Goal: Check status: Check status

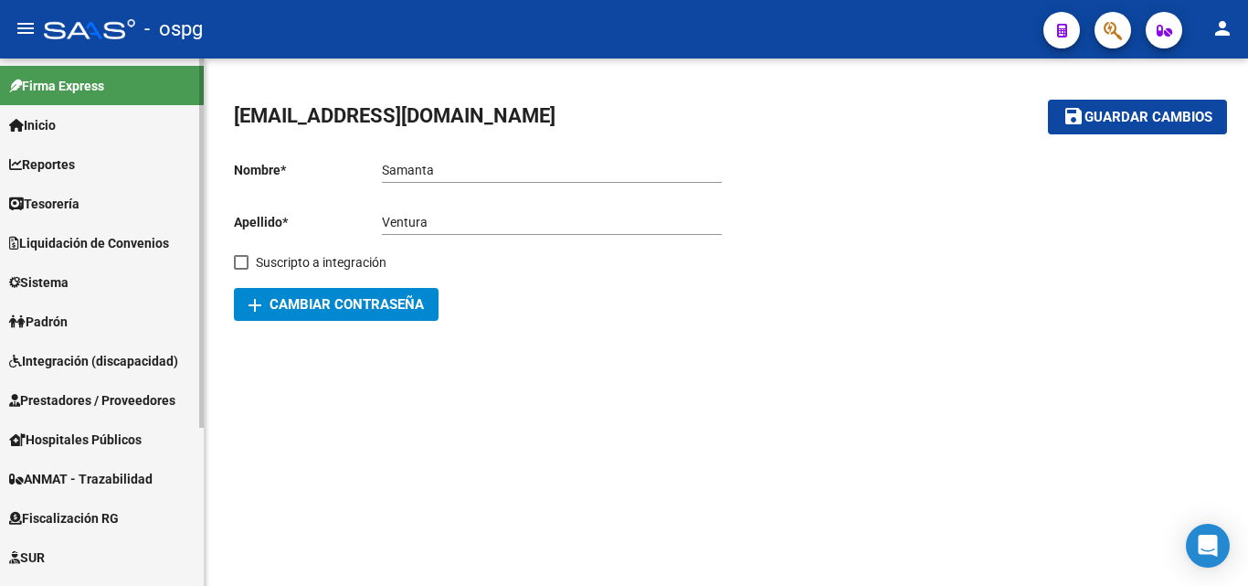
click at [108, 397] on span "Prestadores / Proveedores" at bounding box center [92, 400] width 166 height 20
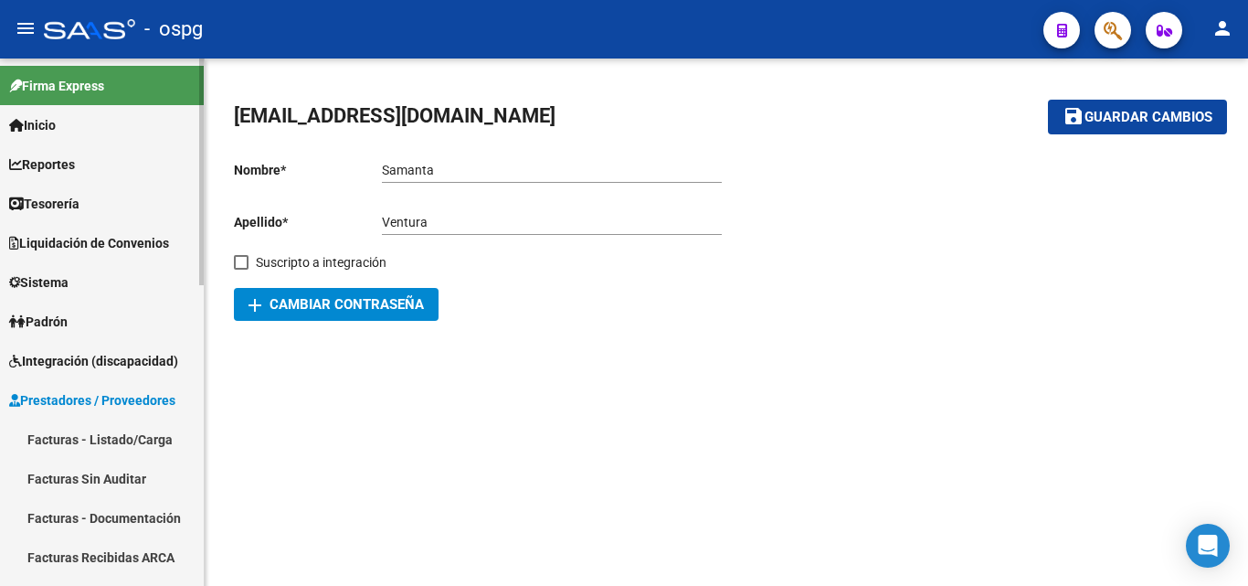
click at [100, 364] on span "Integración (discapacidad)" at bounding box center [93, 361] width 169 height 20
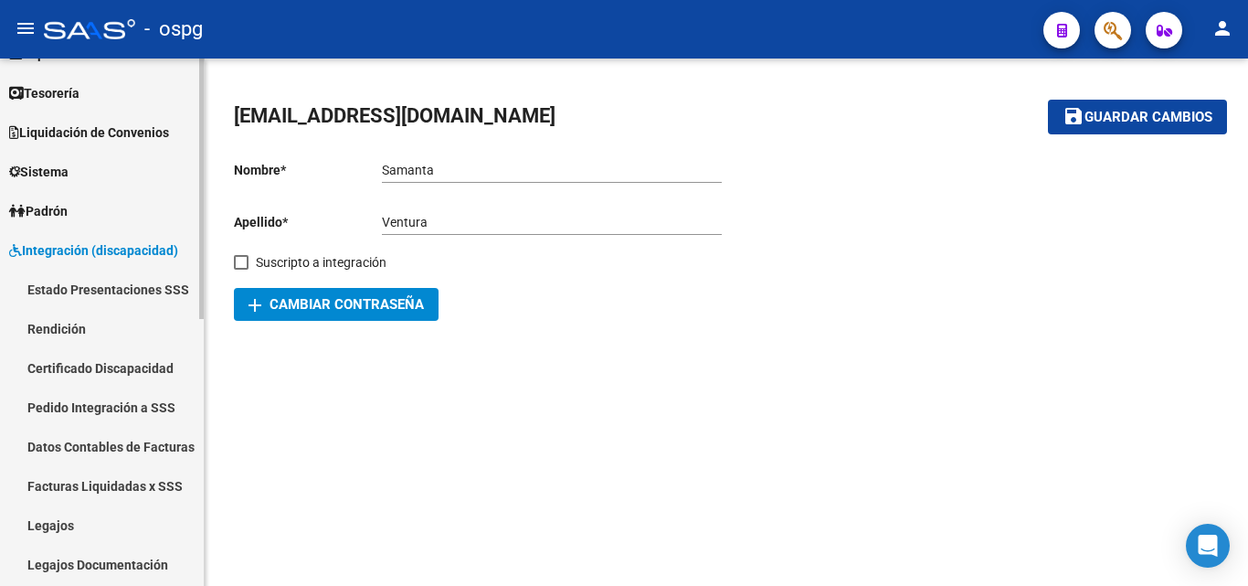
scroll to position [183, 0]
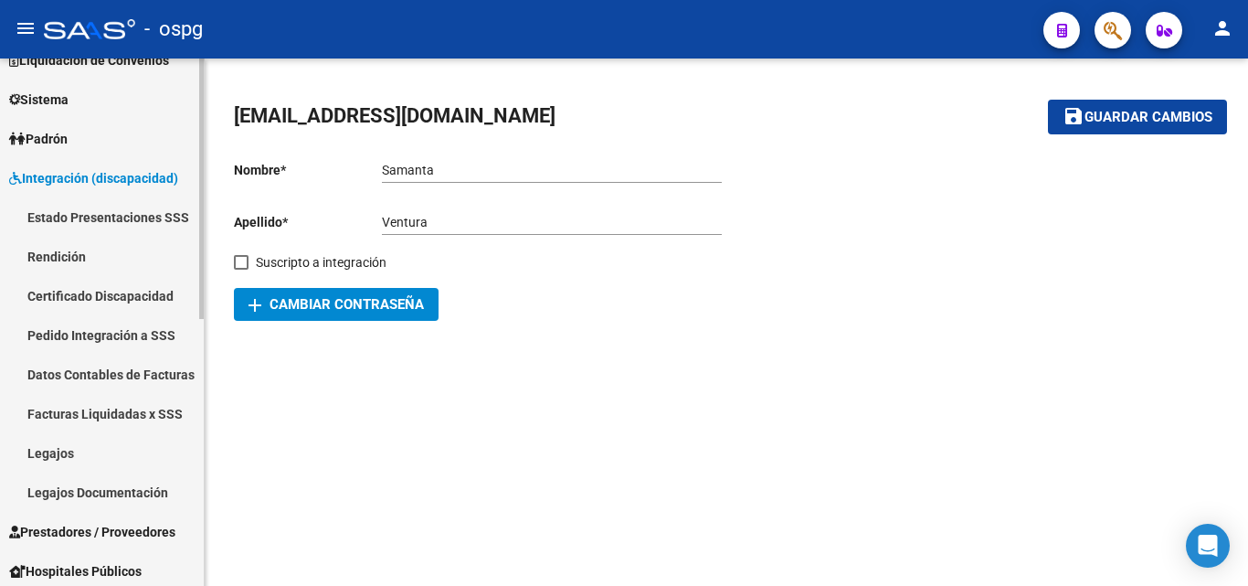
click at [129, 339] on link "Pedido Integración a SSS" at bounding box center [102, 334] width 204 height 39
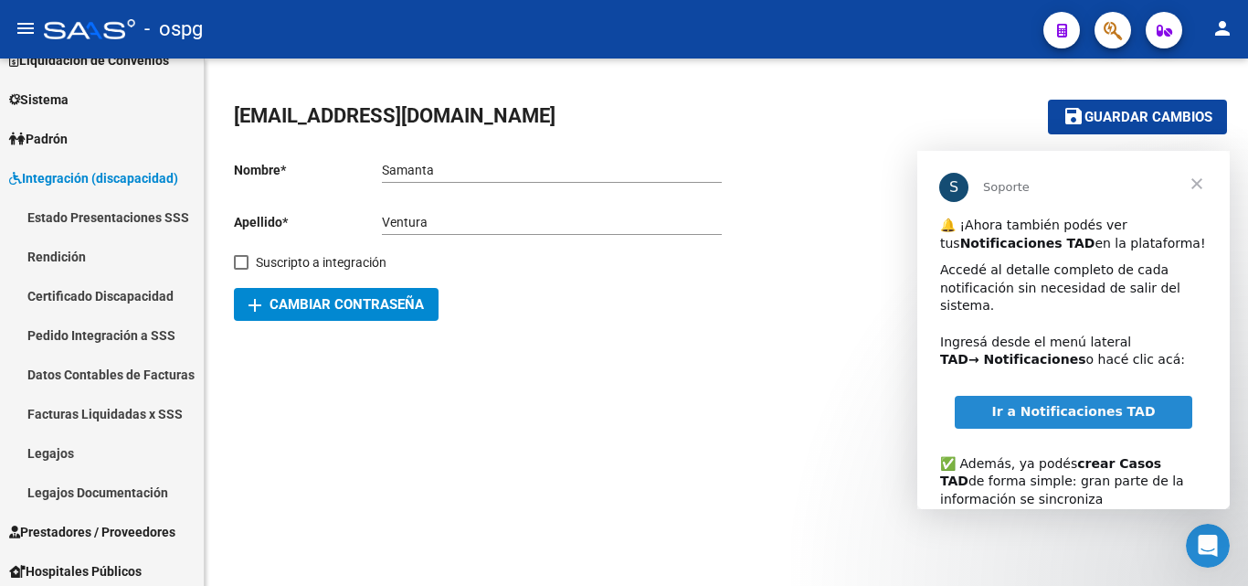
scroll to position [0, 0]
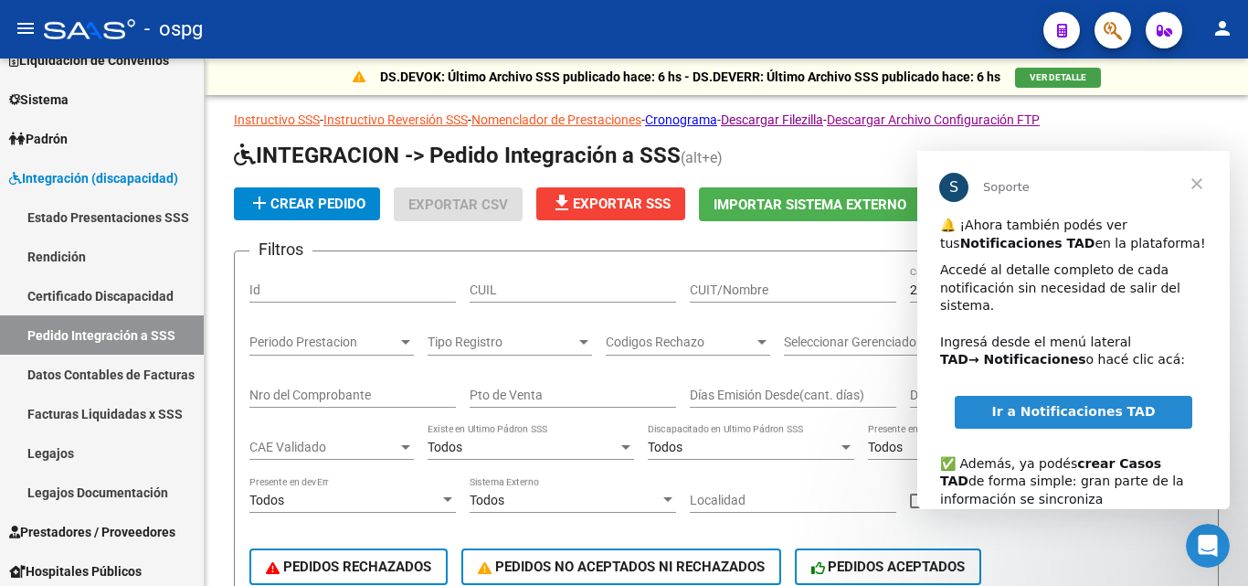
click at [1195, 177] on span "Cerrar" at bounding box center [1197, 184] width 66 height 66
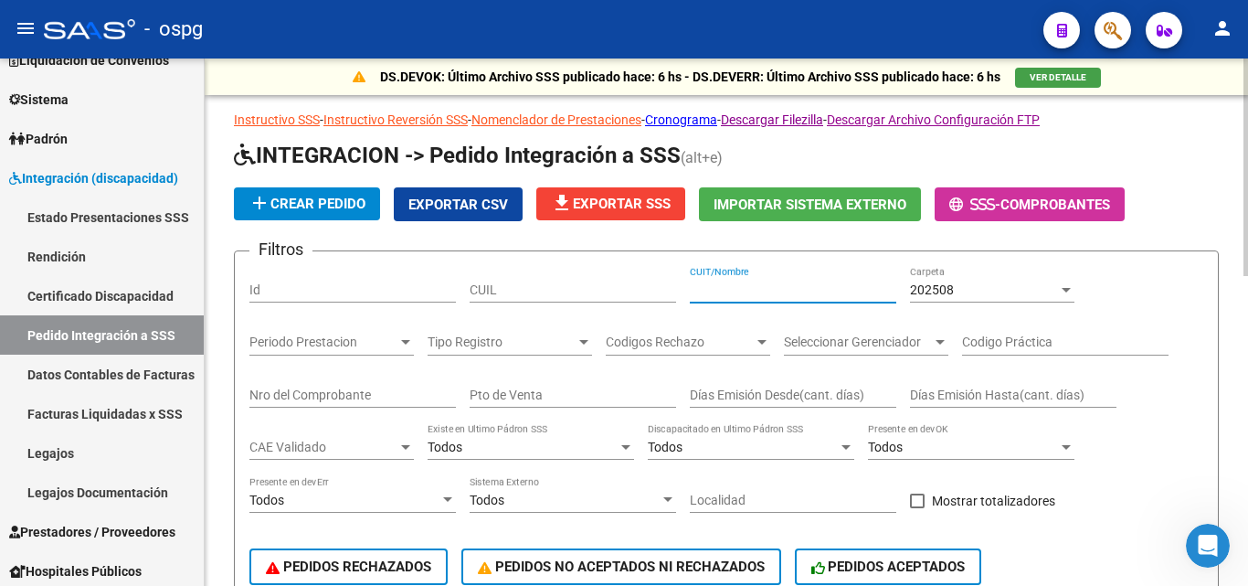
click at [774, 283] on input "CUIT/Nombre" at bounding box center [793, 290] width 206 height 16
type input "27337075741"
click at [928, 289] on span "202508" at bounding box center [932, 289] width 44 height 15
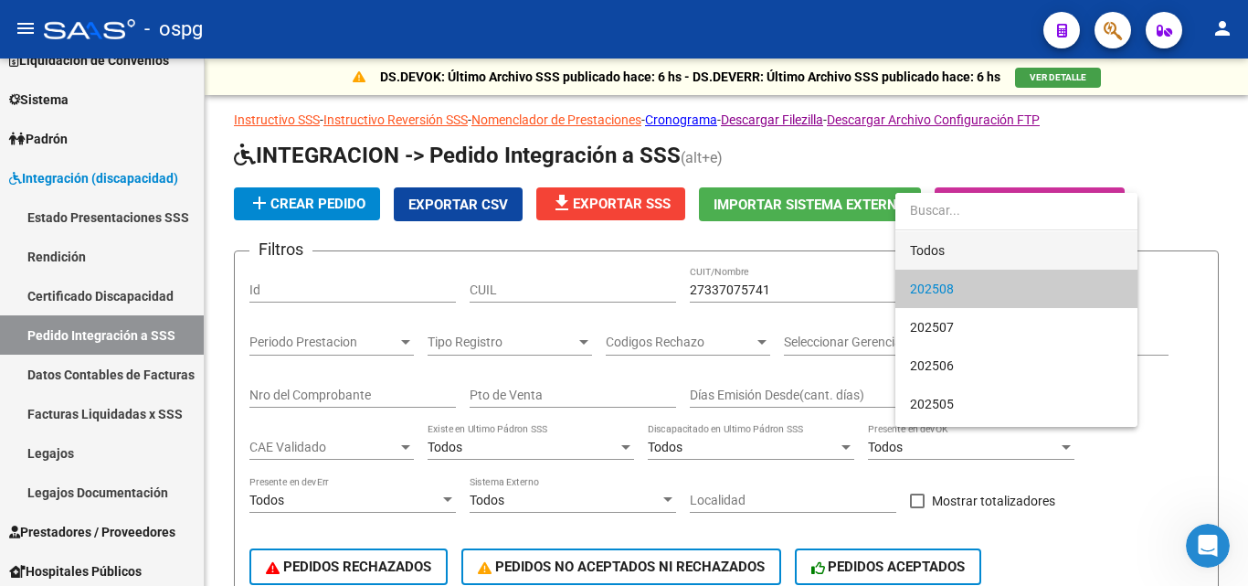
click at [932, 251] on span "Todos" at bounding box center [1016, 250] width 213 height 38
